Goal: Navigation & Orientation: Find specific page/section

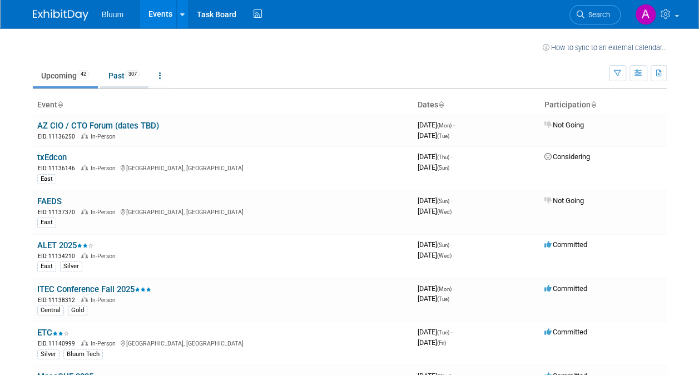
click at [120, 77] on link "Past 307" at bounding box center [124, 75] width 48 height 21
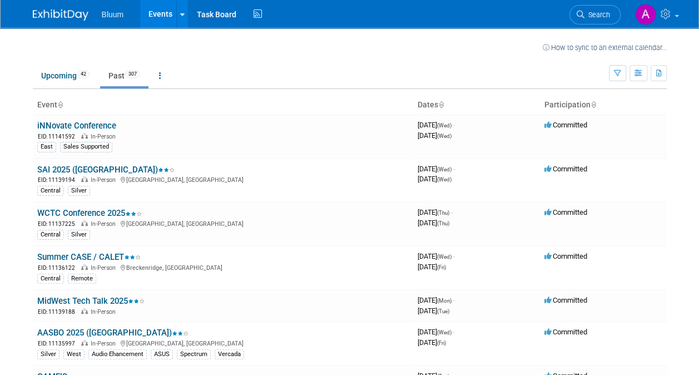
click at [444, 107] on icon at bounding box center [441, 105] width 6 height 7
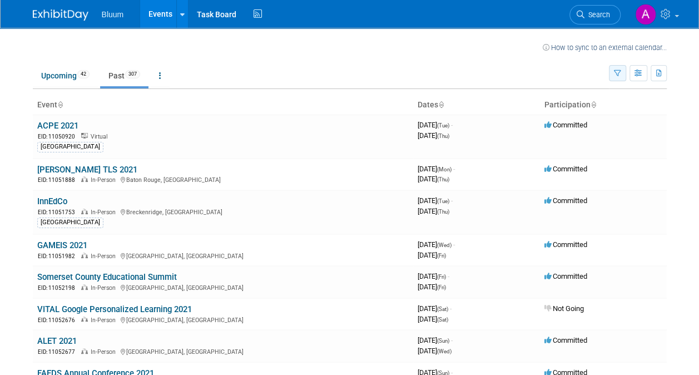
click at [616, 76] on icon "button" at bounding box center [617, 73] width 7 height 7
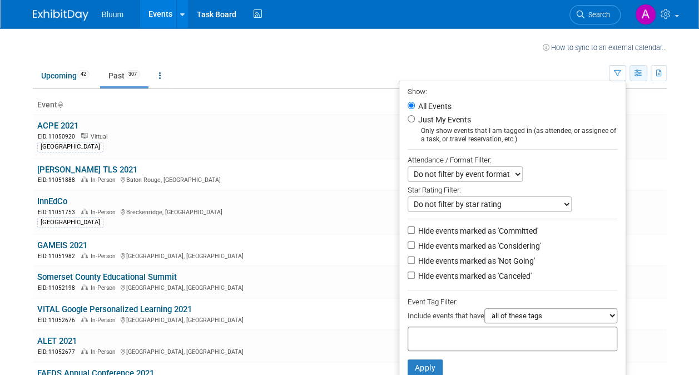
click at [641, 72] on icon "button" at bounding box center [639, 73] width 8 height 7
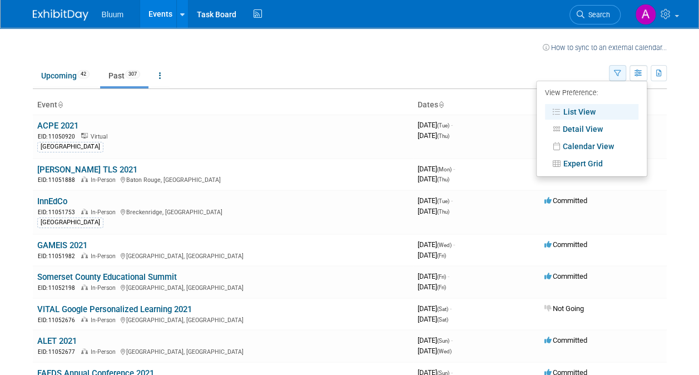
click at [623, 75] on button "button" at bounding box center [617, 73] width 17 height 16
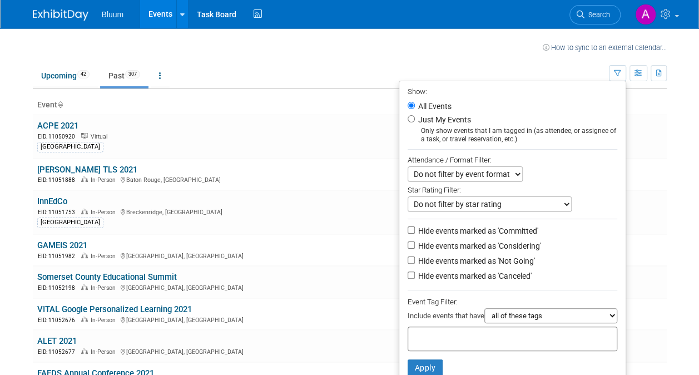
click at [405, 66] on ul "Upcoming 42 Past 307 All Events 349 Past and Upcoming Grouped Annually Events g…" at bounding box center [321, 76] width 576 height 25
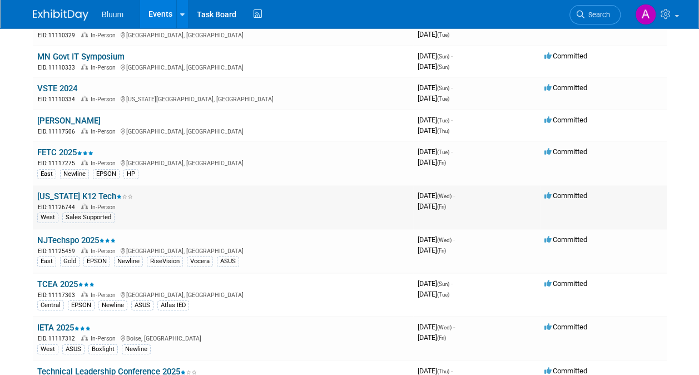
scroll to position [8236, 0]
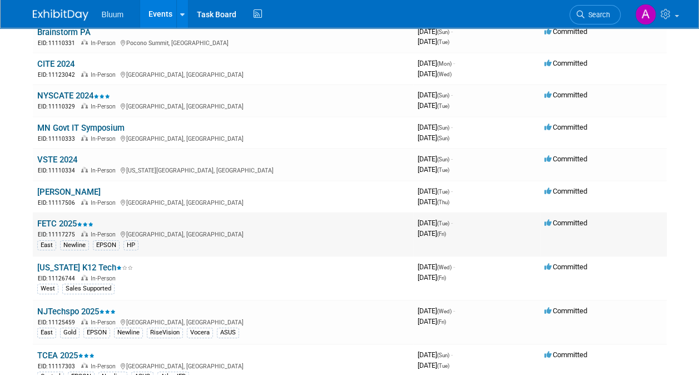
click at [64, 219] on link "FETC 2025" at bounding box center [65, 224] width 56 height 10
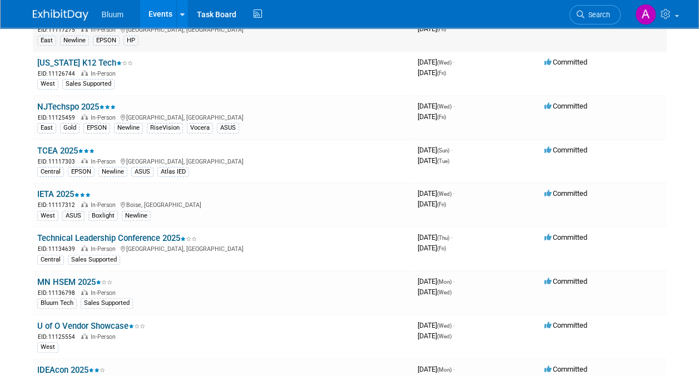
scroll to position [8458, 0]
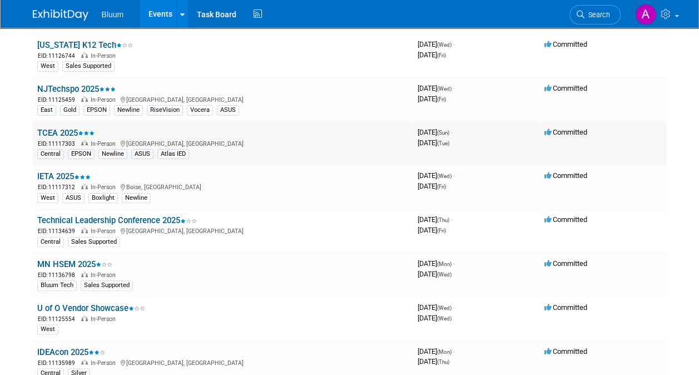
click at [62, 128] on link "TCEA 2025" at bounding box center [65, 133] width 57 height 10
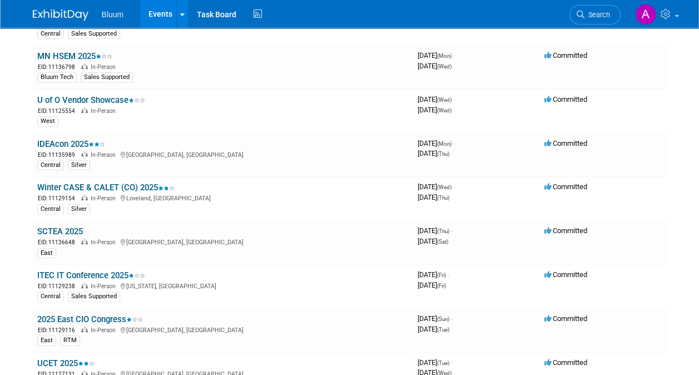
scroll to position [8681, 0]
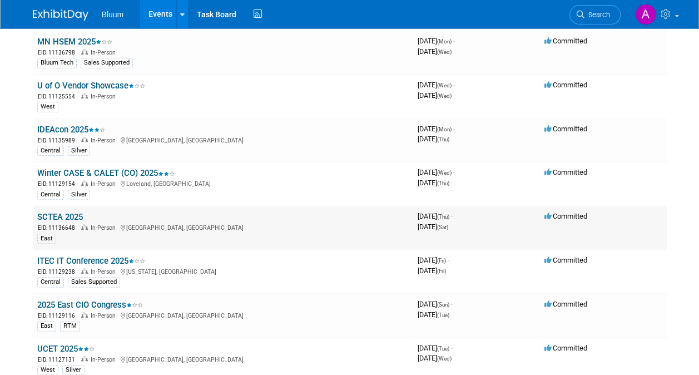
click at [77, 212] on link "SCTEA 2025" at bounding box center [60, 217] width 46 height 10
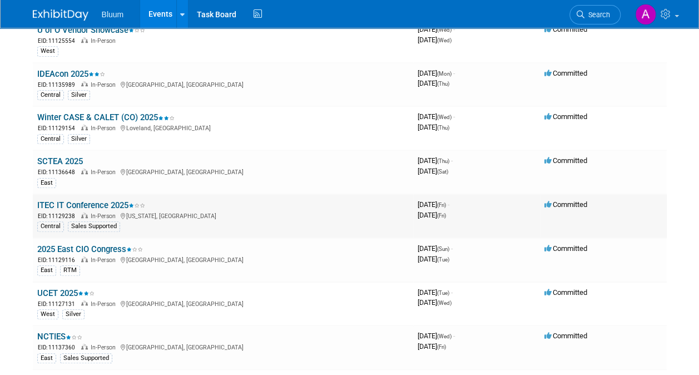
scroll to position [8792, 0]
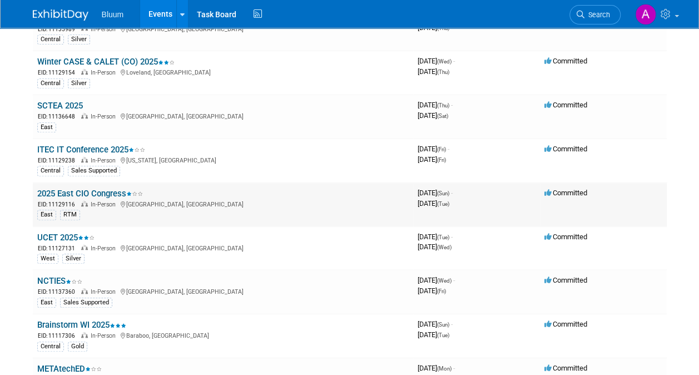
click at [105, 189] on link "2025 East CIO Congress" at bounding box center [90, 194] width 106 height 10
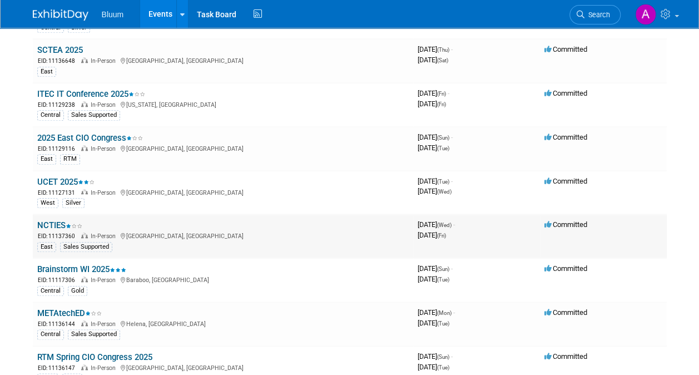
click at [53, 220] on link "NCTIES" at bounding box center [59, 225] width 45 height 10
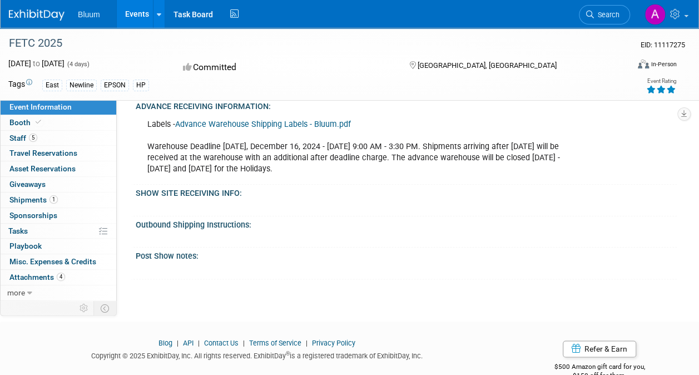
scroll to position [555, 0]
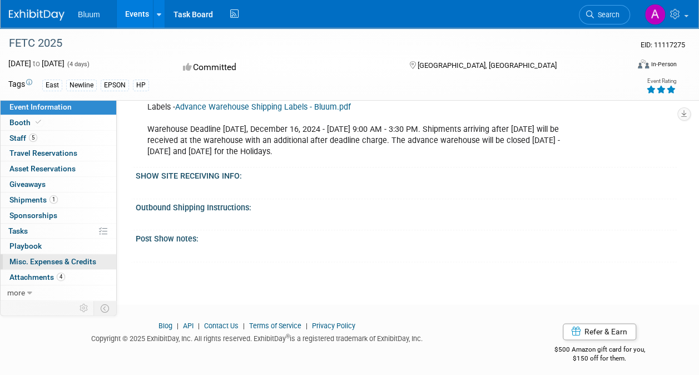
click at [29, 262] on span "Misc. Expenses & Credits 0" at bounding box center [52, 261] width 87 height 9
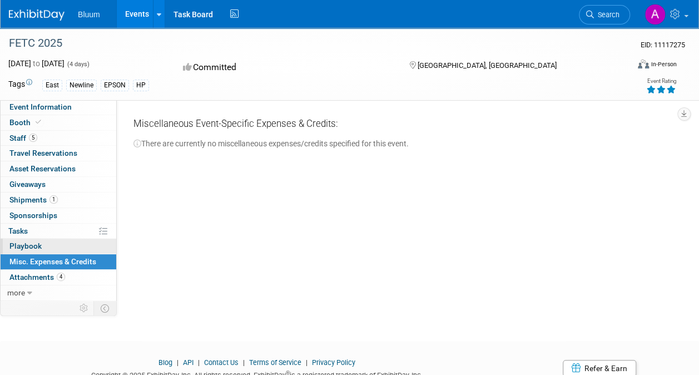
click at [28, 249] on span "Playbook 0" at bounding box center [25, 246] width 32 height 9
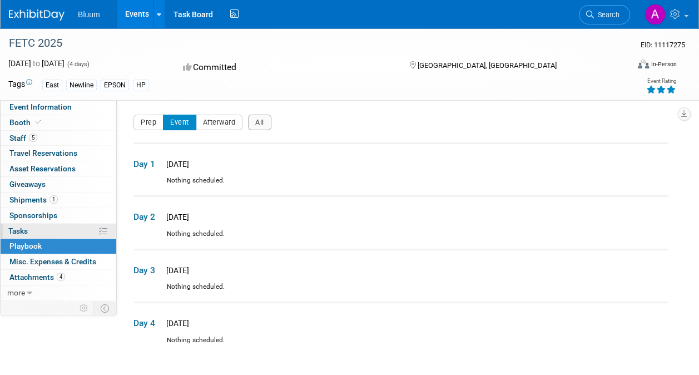
click at [22, 226] on span "Tasks 0%" at bounding box center [17, 230] width 19 height 9
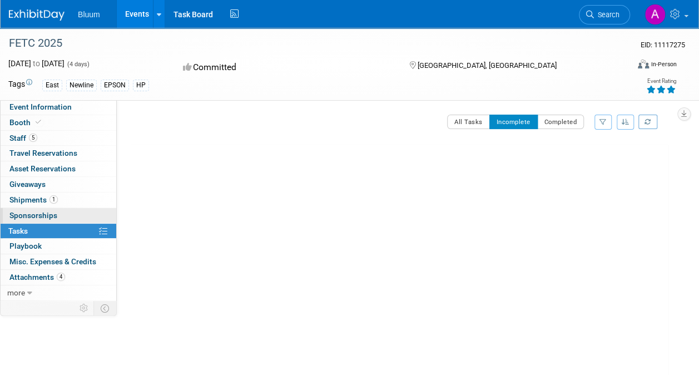
click at [24, 213] on span "Sponsorships 0" at bounding box center [33, 215] width 48 height 9
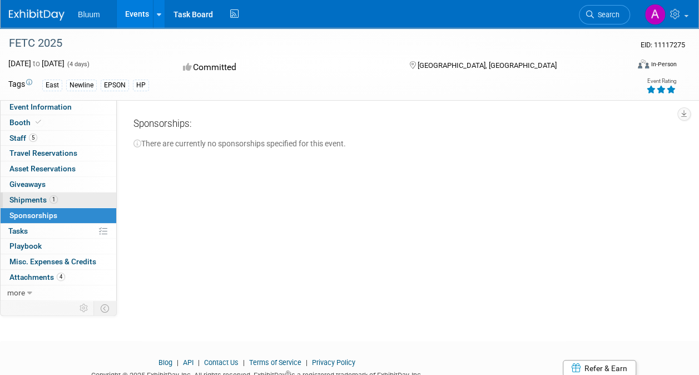
click at [28, 198] on span "Shipments 1" at bounding box center [33, 199] width 48 height 9
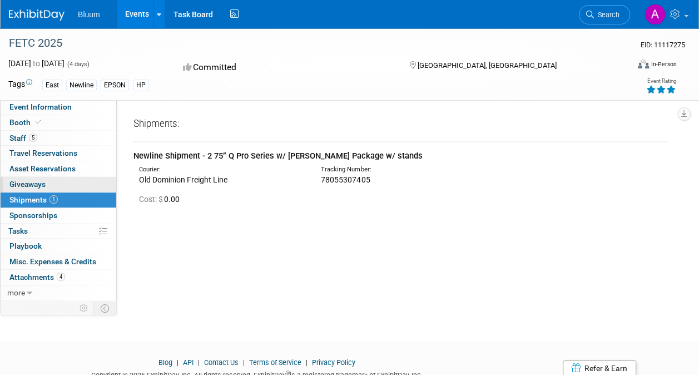
click at [29, 183] on span "Giveaways 0" at bounding box center [27, 184] width 36 height 9
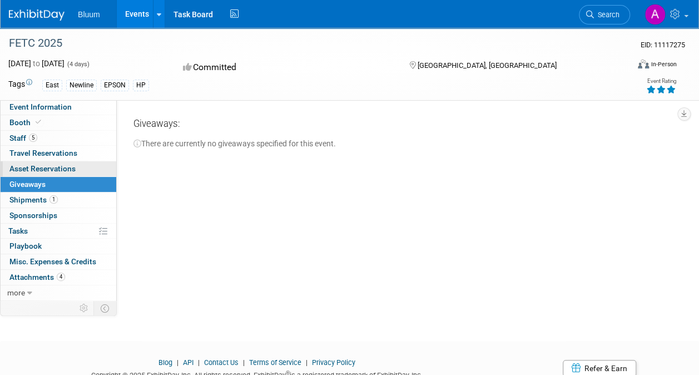
click at [30, 169] on span "Asset Reservations 0" at bounding box center [42, 168] width 66 height 9
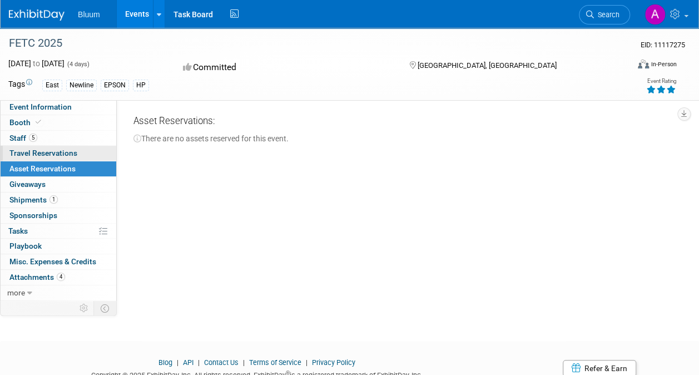
click at [33, 159] on link "0 Travel Reservations 0" at bounding box center [59, 153] width 116 height 15
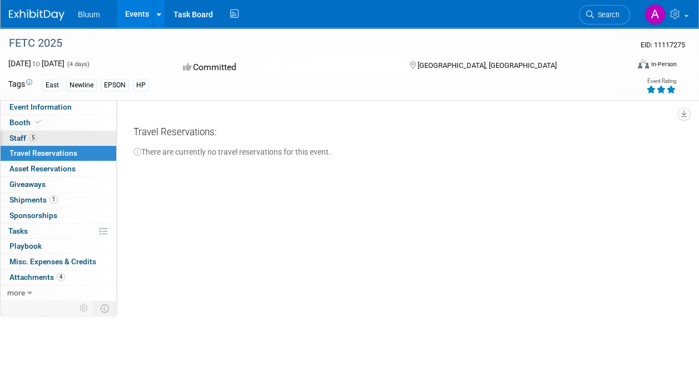
click at [21, 137] on span "Staff 5" at bounding box center [23, 138] width 28 height 9
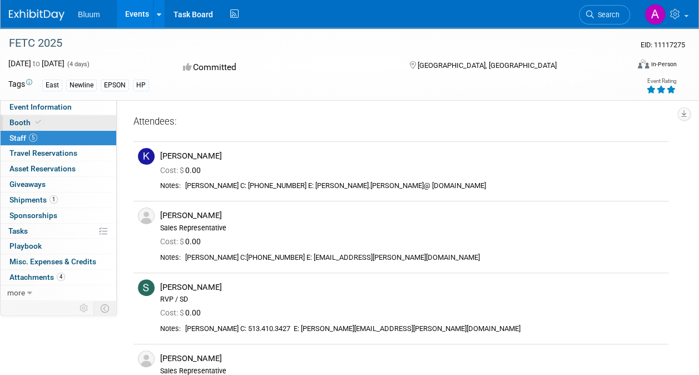
click at [25, 124] on span "Booth" at bounding box center [26, 122] width 34 height 9
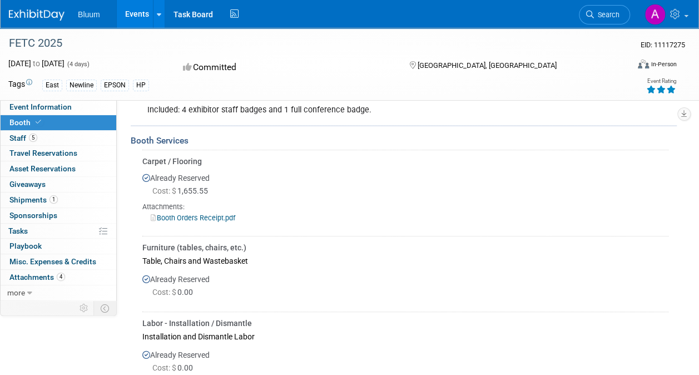
scroll to position [124, 0]
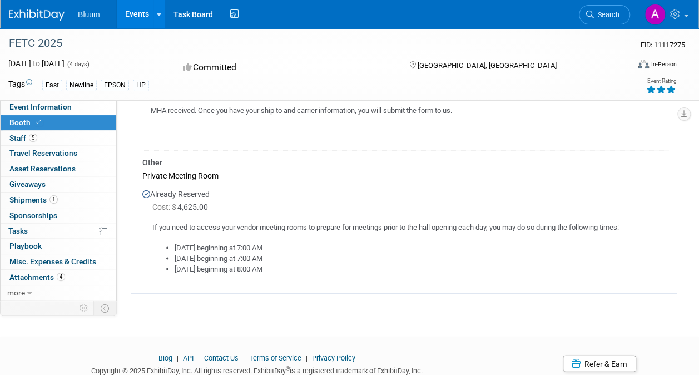
scroll to position [1002, 0]
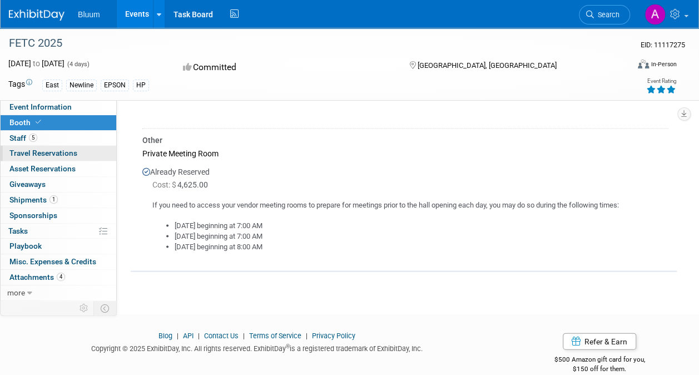
click at [62, 151] on span "Travel Reservations 0" at bounding box center [43, 153] width 68 height 9
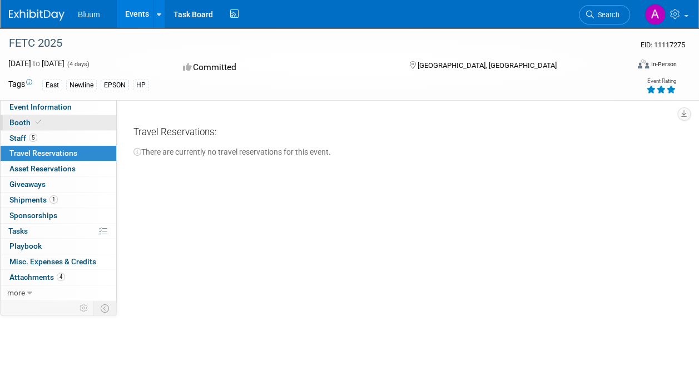
drag, startPoint x: 23, startPoint y: 120, endPoint x: 60, endPoint y: 124, distance: 36.9
click at [23, 120] on span "Booth" at bounding box center [26, 122] width 34 height 9
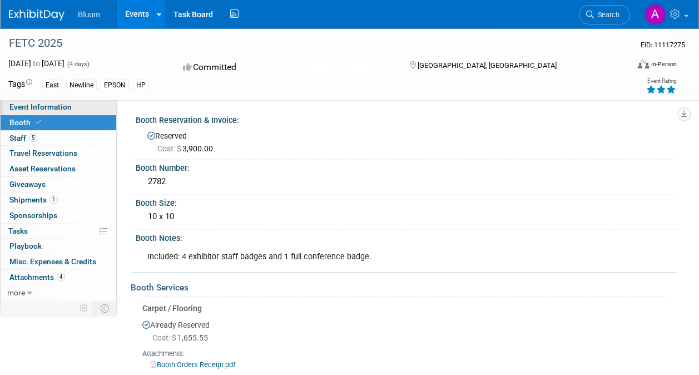
click at [49, 107] on span "Event Information" at bounding box center [40, 106] width 62 height 9
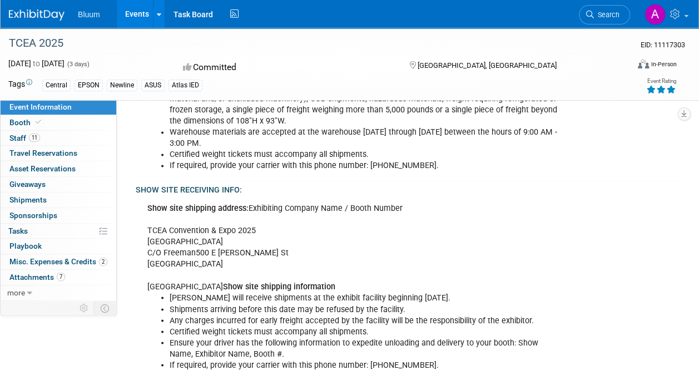
scroll to position [890, 0]
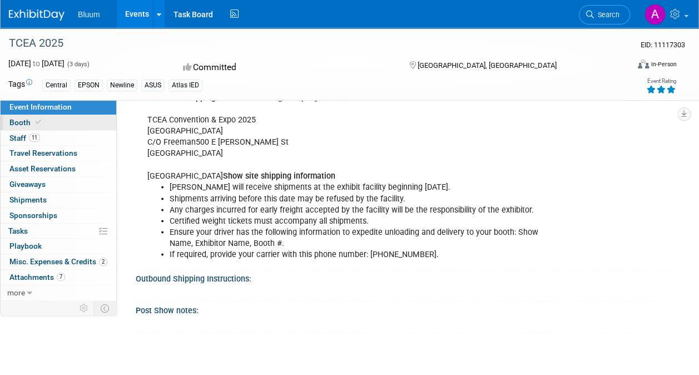
click at [20, 117] on link "Booth" at bounding box center [59, 122] width 116 height 15
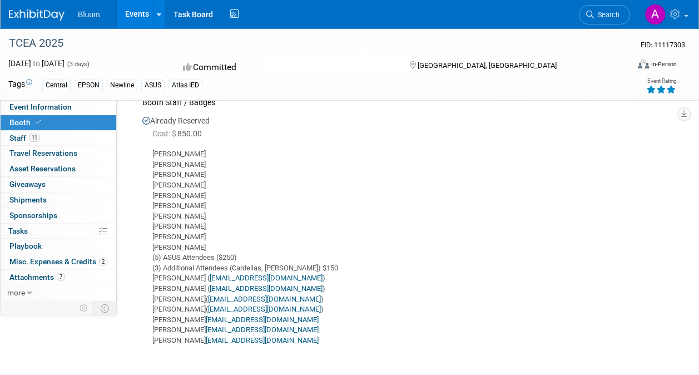
scroll to position [870, 0]
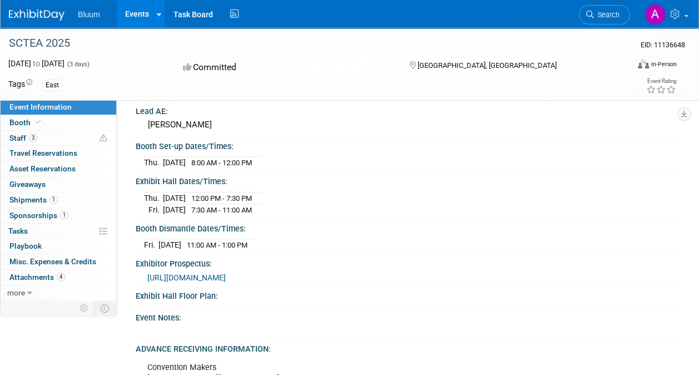
scroll to position [278, 0]
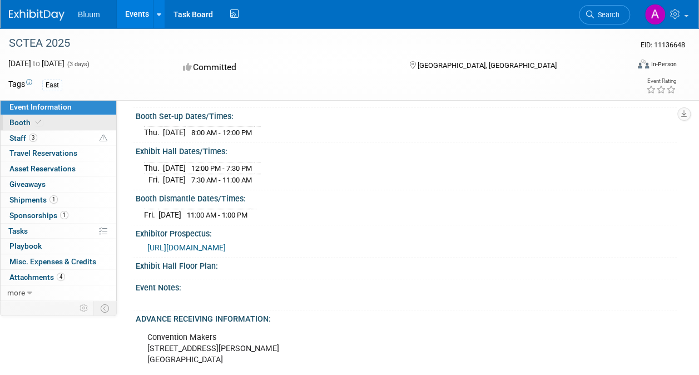
click at [43, 122] on link "Booth" at bounding box center [59, 122] width 116 height 15
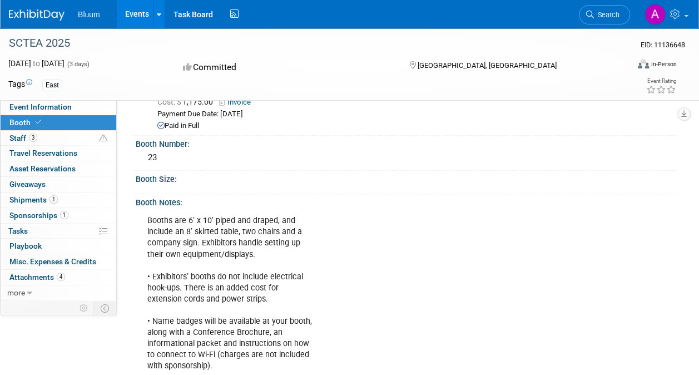
scroll to position [0, 0]
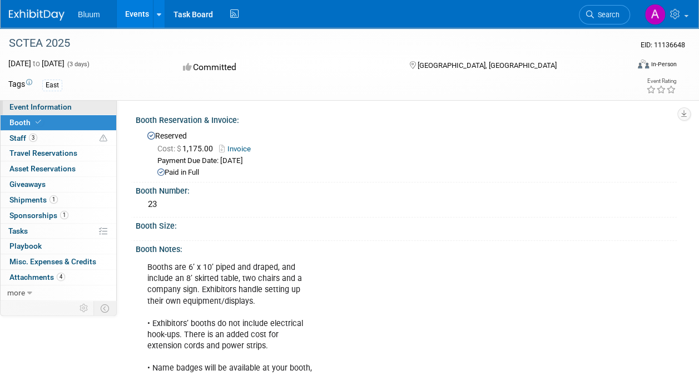
click at [51, 107] on span "Event Information" at bounding box center [40, 106] width 62 height 9
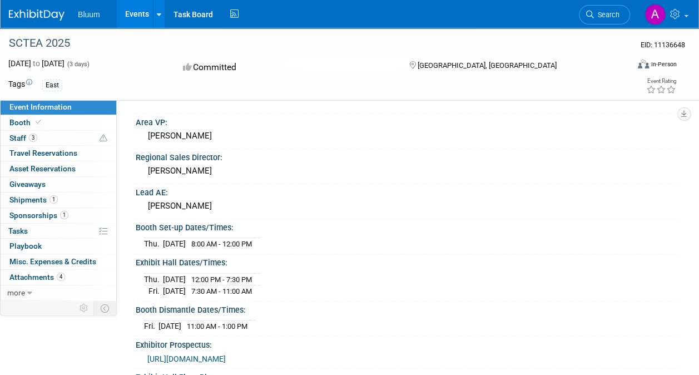
scroll to position [223, 0]
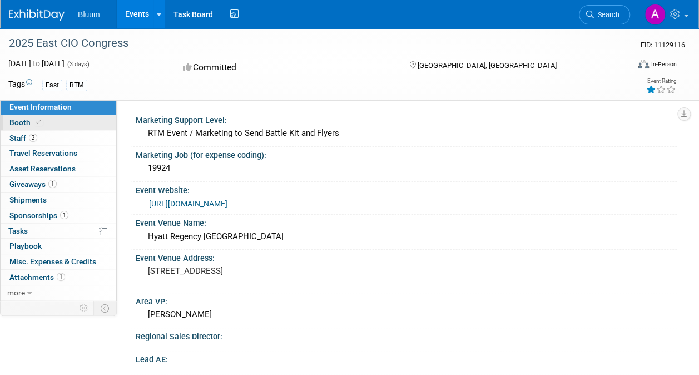
click at [76, 116] on link "Booth" at bounding box center [59, 122] width 116 height 15
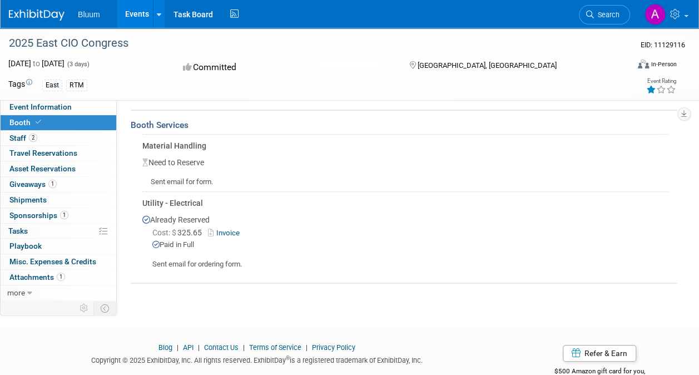
scroll to position [155, 0]
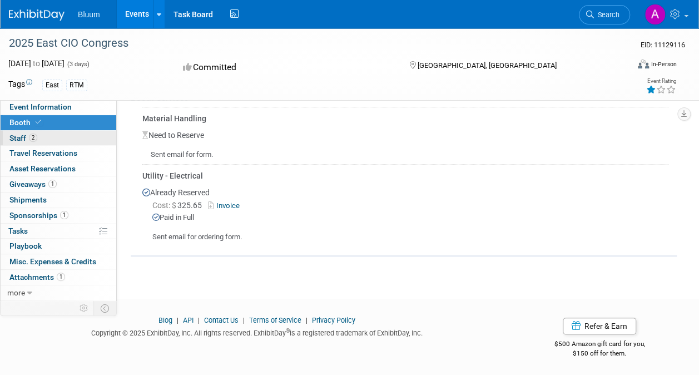
click at [70, 136] on link "2 Staff 2" at bounding box center [59, 138] width 116 height 15
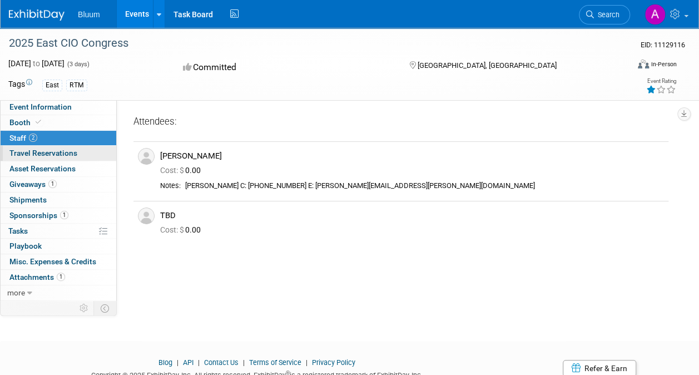
click at [63, 155] on span "Travel Reservations 0" at bounding box center [43, 153] width 68 height 9
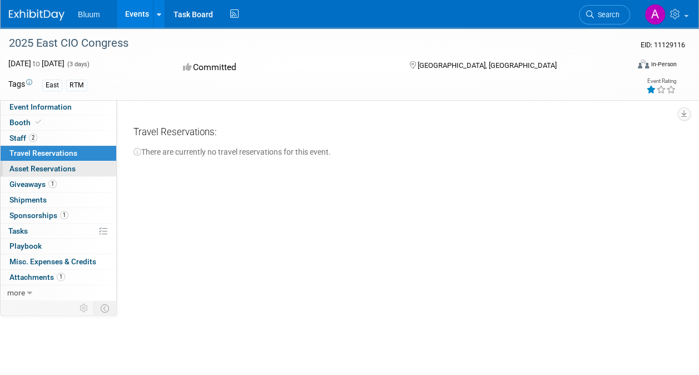
click at [63, 168] on span "Asset Reservations 0" at bounding box center [42, 168] width 66 height 9
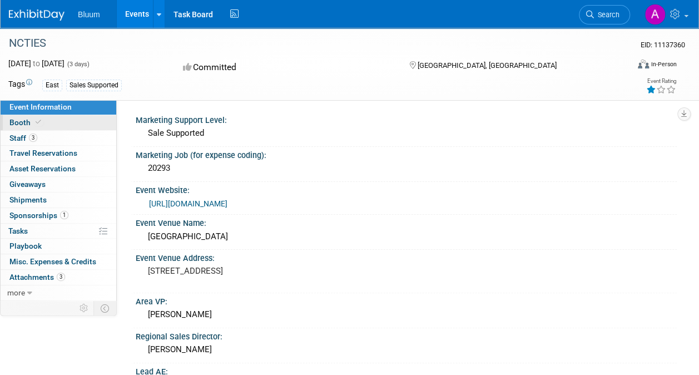
click at [21, 123] on span "Booth" at bounding box center [26, 122] width 34 height 9
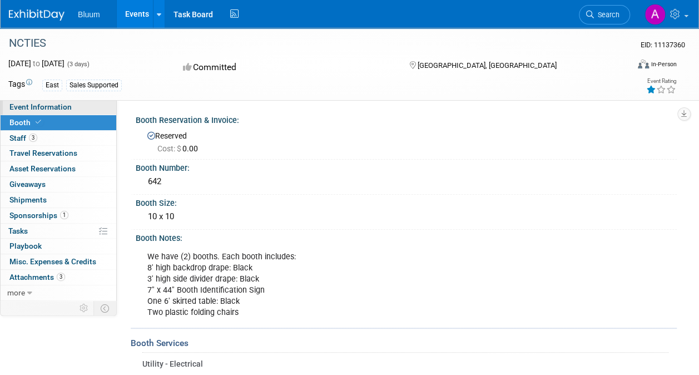
click at [65, 106] on span "Event Information" at bounding box center [40, 106] width 62 height 9
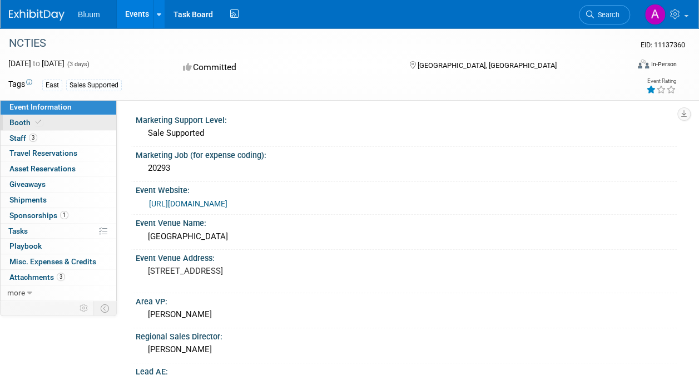
click at [70, 120] on link "Booth" at bounding box center [59, 122] width 116 height 15
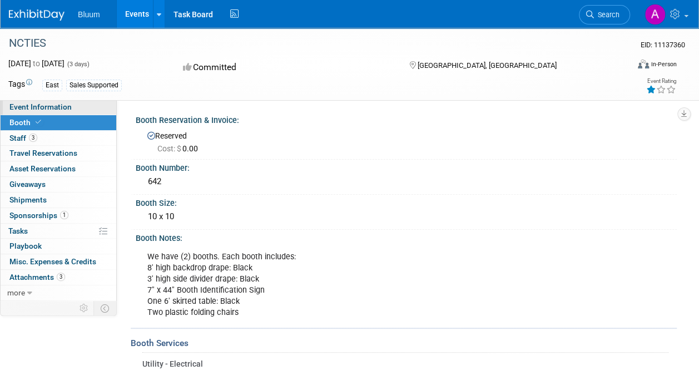
click at [76, 106] on link "Event Information" at bounding box center [59, 107] width 116 height 15
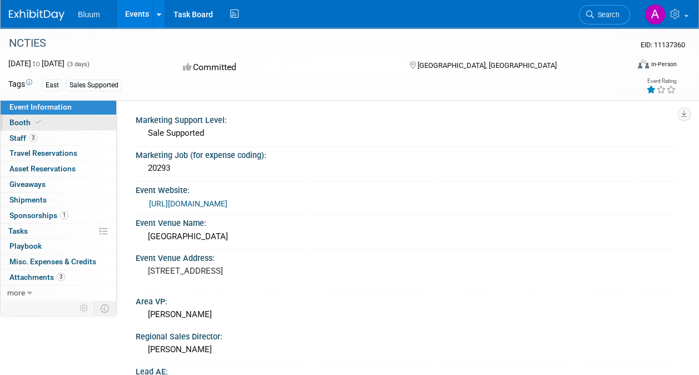
click at [68, 119] on link "Booth" at bounding box center [59, 122] width 116 height 15
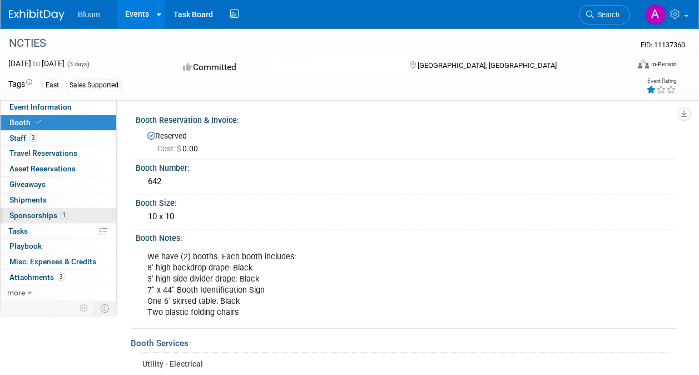
click at [76, 211] on link "1 Sponsorships 1" at bounding box center [59, 215] width 116 height 15
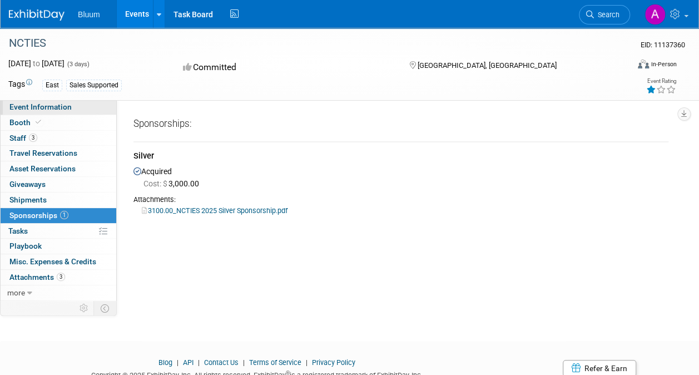
click at [48, 109] on span "Event Information" at bounding box center [40, 106] width 62 height 9
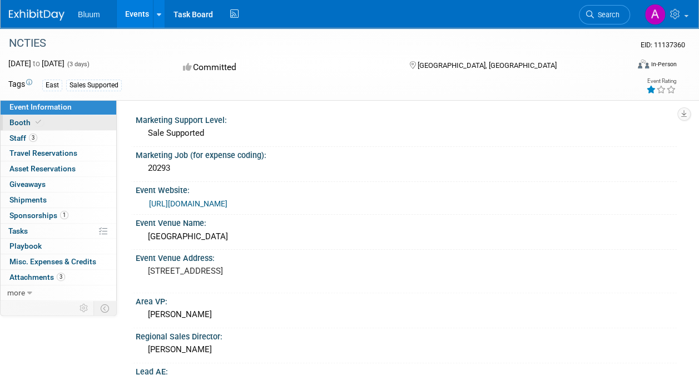
click at [40, 122] on icon at bounding box center [39, 122] width 6 height 6
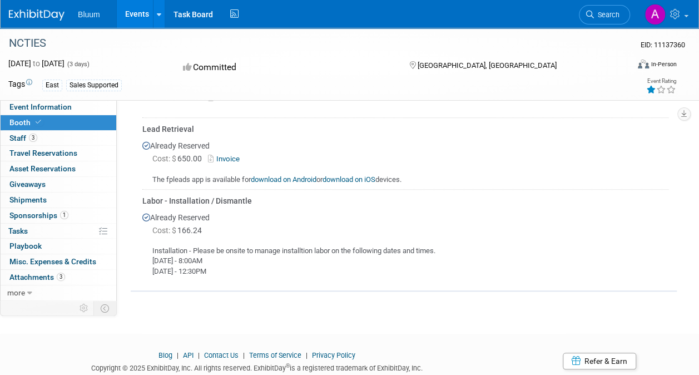
scroll to position [390, 0]
